Goal: Task Accomplishment & Management: Use online tool/utility

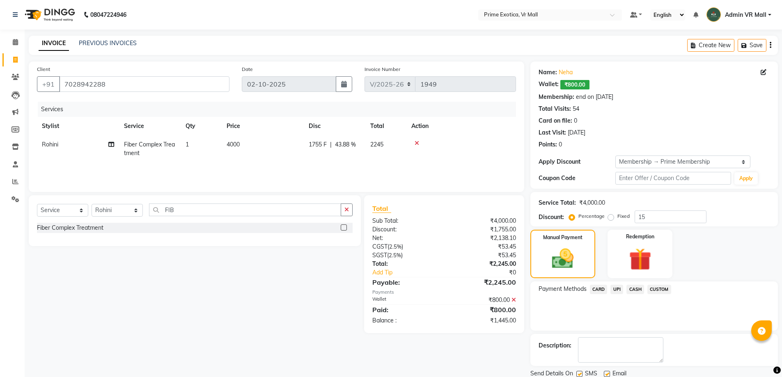
select select "6077"
select select "service"
select select "69613"
select select "1: Object"
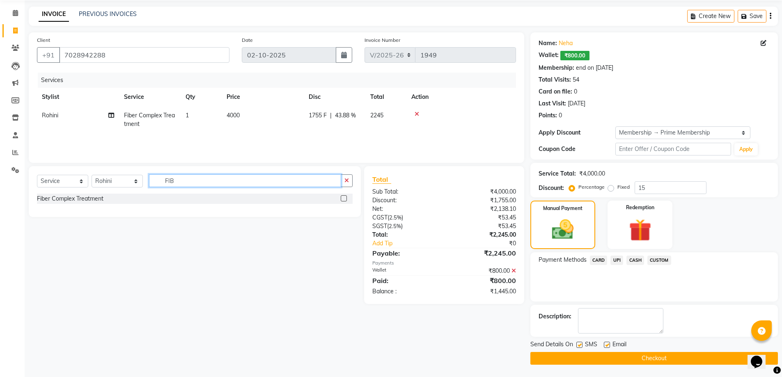
click at [253, 185] on input "FIB" at bounding box center [245, 180] width 192 height 13
type input "F"
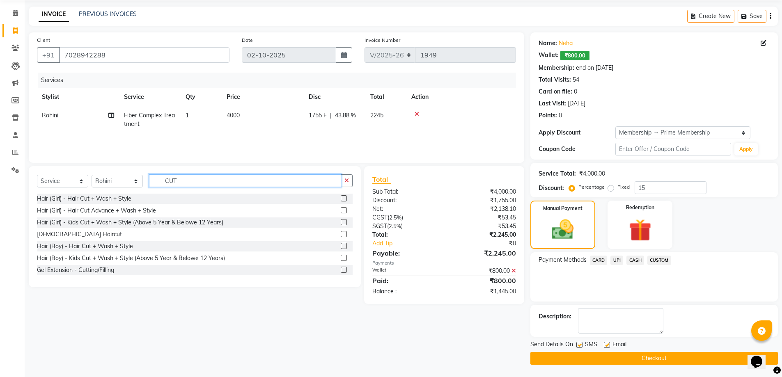
type input "CUT"
drag, startPoint x: 339, startPoint y: 197, endPoint x: 335, endPoint y: 194, distance: 5.0
click at [341, 197] on label at bounding box center [344, 198] width 6 height 6
click at [341, 197] on input "checkbox" at bounding box center [343, 198] width 5 height 5
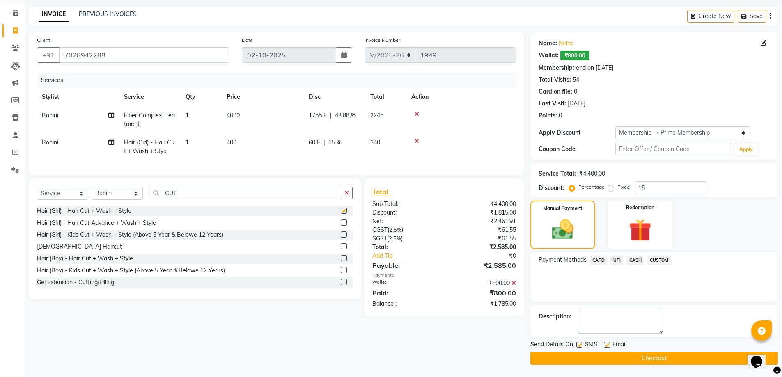
checkbox input "false"
click at [329, 155] on td "60 F | 15 %" at bounding box center [335, 146] width 62 height 27
select select "69613"
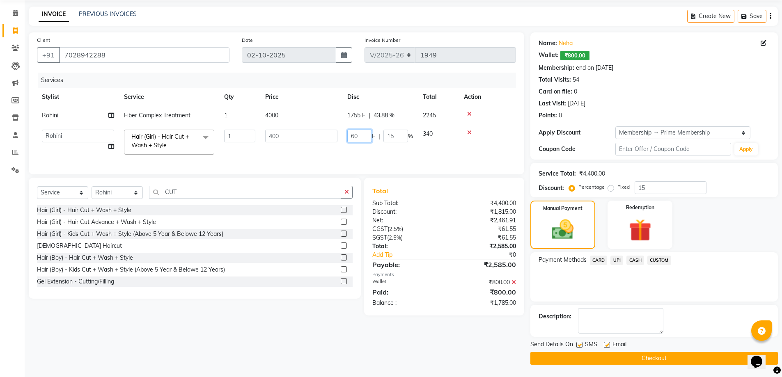
click at [362, 133] on input "60" at bounding box center [359, 136] width 25 height 13
type input "6"
type input "1"
type input "400"
click at [366, 149] on tr "[PERSON_NAME] Admin VR Mall AKSHAY [PERSON_NAME] [PERSON_NAME] Archana [PERSON_…" at bounding box center [276, 142] width 479 height 35
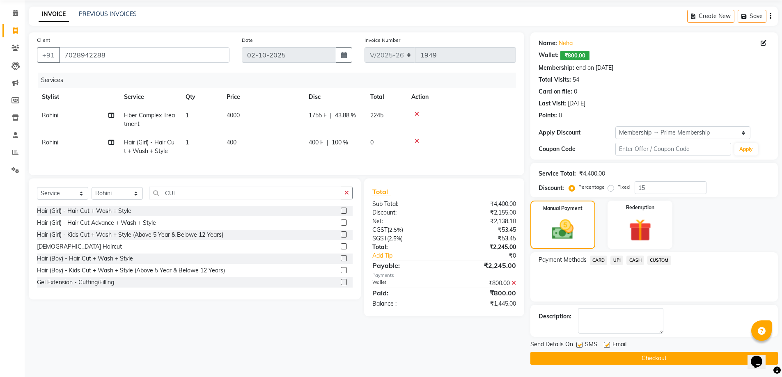
click at [615, 259] on span "UPI" at bounding box center [616, 260] width 13 height 9
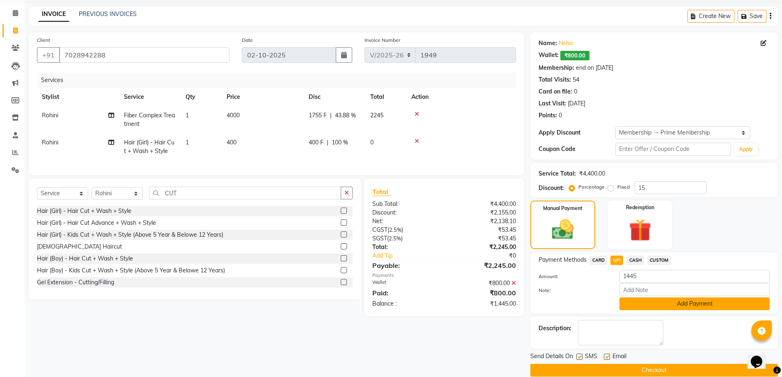
click at [672, 306] on button "Add Payment" at bounding box center [694, 303] width 150 height 13
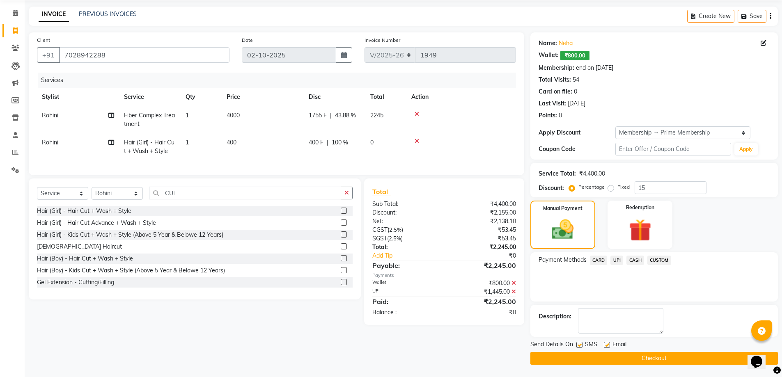
click at [670, 354] on button "Checkout" at bounding box center [653, 358] width 247 height 13
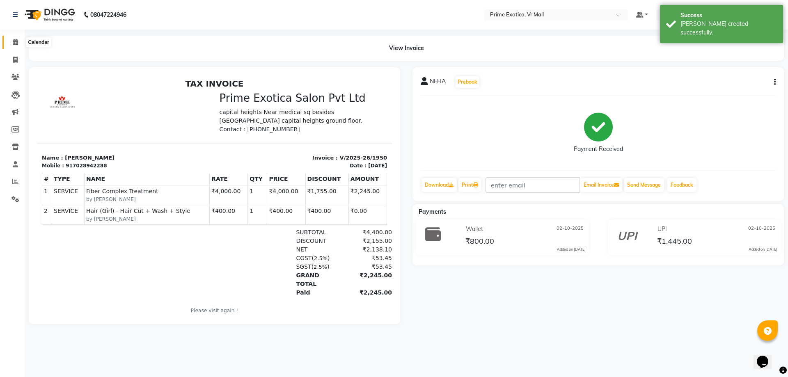
click at [15, 41] on icon at bounding box center [15, 42] width 5 height 6
